Goal: Transaction & Acquisition: Purchase product/service

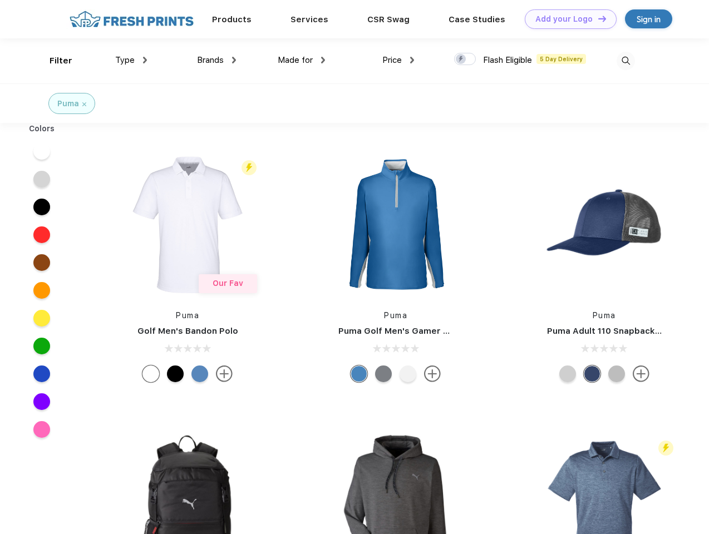
scroll to position [1, 0]
click at [566, 19] on link "Add your Logo Design Tool" at bounding box center [571, 18] width 92 height 19
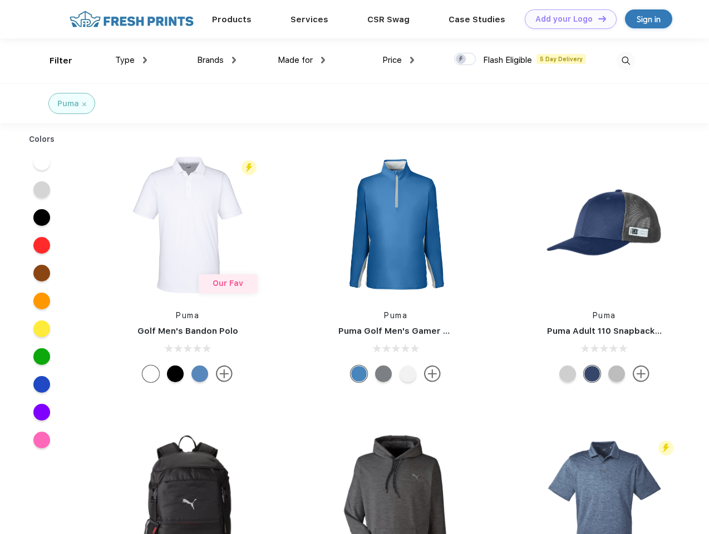
click at [0, 0] on div "Design Tool" at bounding box center [0, 0] width 0 height 0
click at [597, 18] on link "Add your Logo Design Tool" at bounding box center [571, 18] width 92 height 19
click at [53, 61] on div "Filter" at bounding box center [61, 61] width 23 height 13
click at [131, 60] on span "Type" at bounding box center [124, 60] width 19 height 10
click at [216, 60] on span "Brands" at bounding box center [210, 60] width 27 height 10
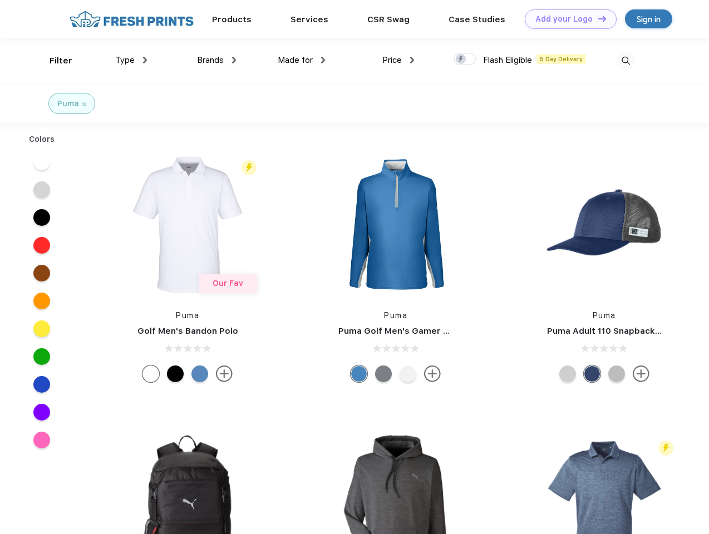
click at [301, 60] on span "Made for" at bounding box center [295, 60] width 35 height 10
click at [398, 60] on span "Price" at bounding box center [391, 60] width 19 height 10
click at [465, 60] on div at bounding box center [465, 59] width 22 height 12
click at [461, 60] on input "checkbox" at bounding box center [457, 55] width 7 height 7
click at [625, 61] on img at bounding box center [625, 61] width 18 height 18
